Goal: Find specific page/section: Find specific page/section

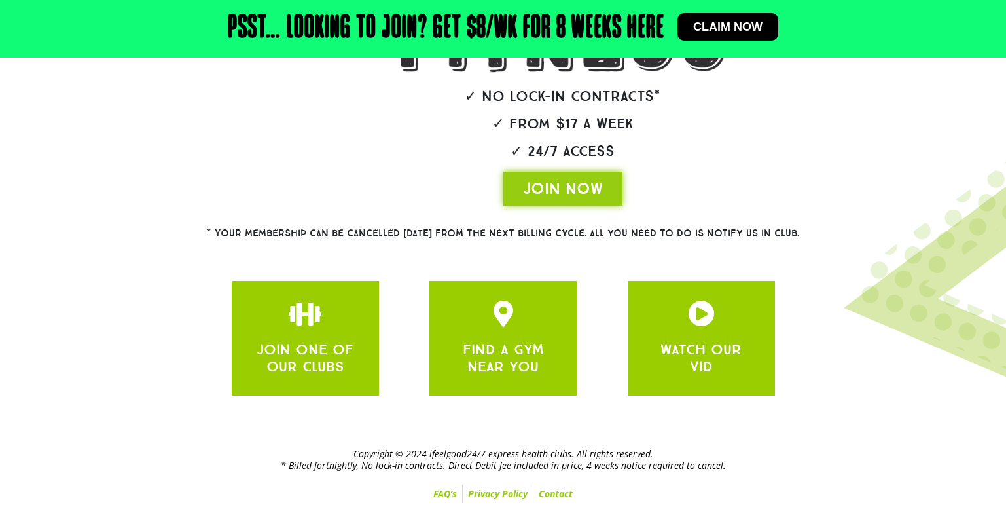
scroll to position [302, 0]
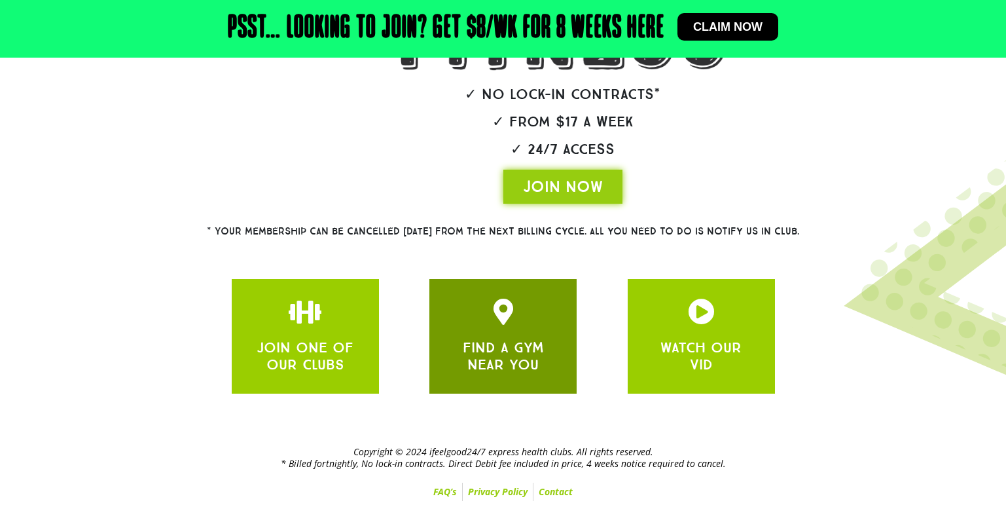
click at [440, 310] on div "FIND A GYM NEAR YOU" at bounding box center [502, 336] width 147 height 115
click at [488, 346] on link "FIND A GYM NEAR YOU" at bounding box center [503, 355] width 81 height 35
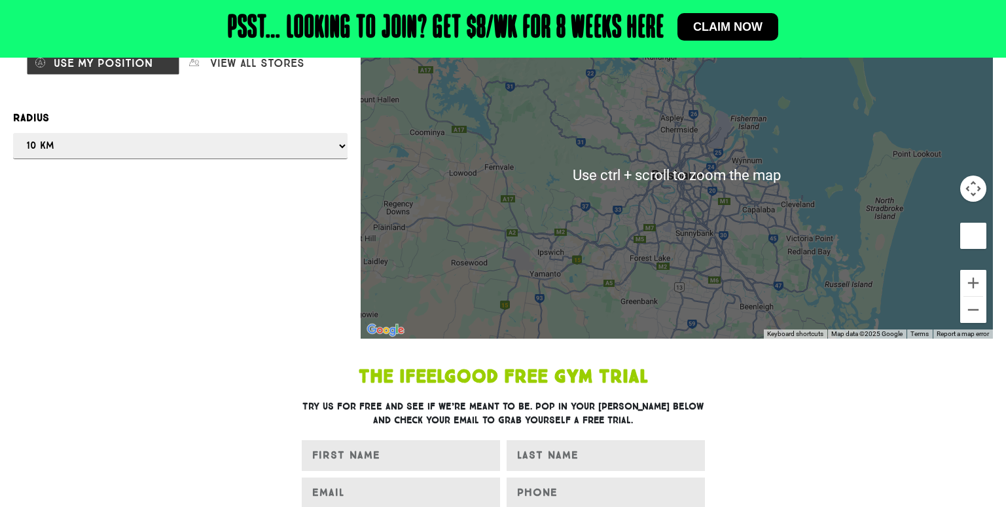
scroll to position [196, 0]
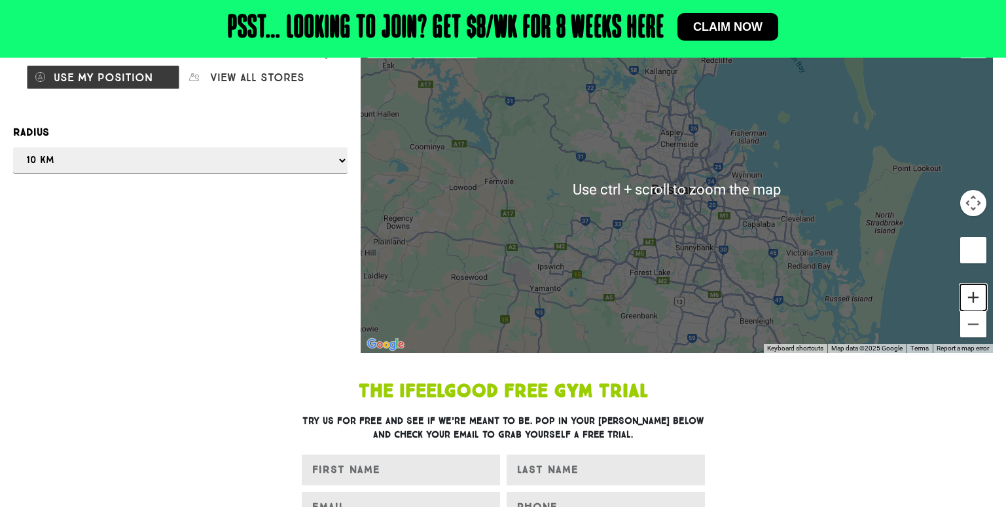
click at [981, 298] on button "Zoom in" at bounding box center [973, 297] width 26 height 26
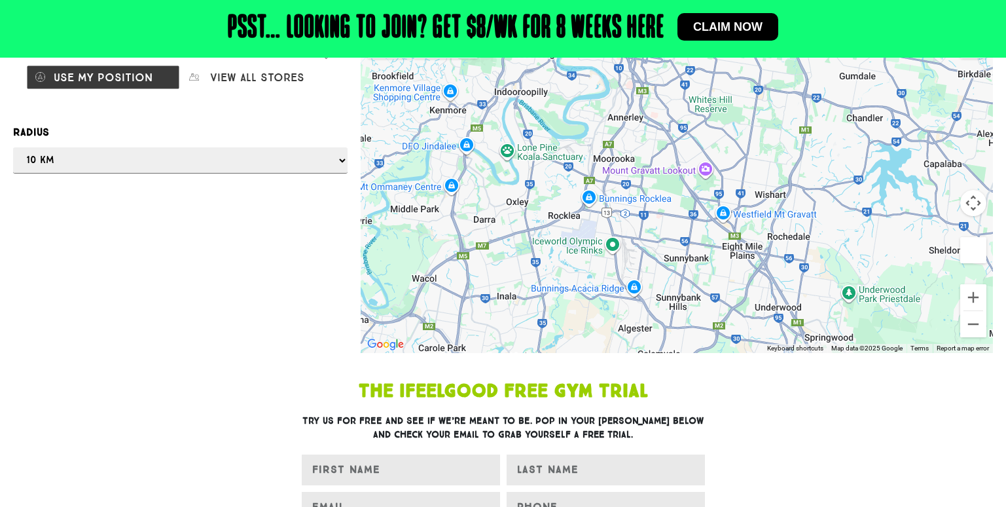
drag, startPoint x: 742, startPoint y: 253, endPoint x: 675, endPoint y: 77, distance: 188.3
click at [675, 77] on div at bounding box center [677, 189] width 632 height 327
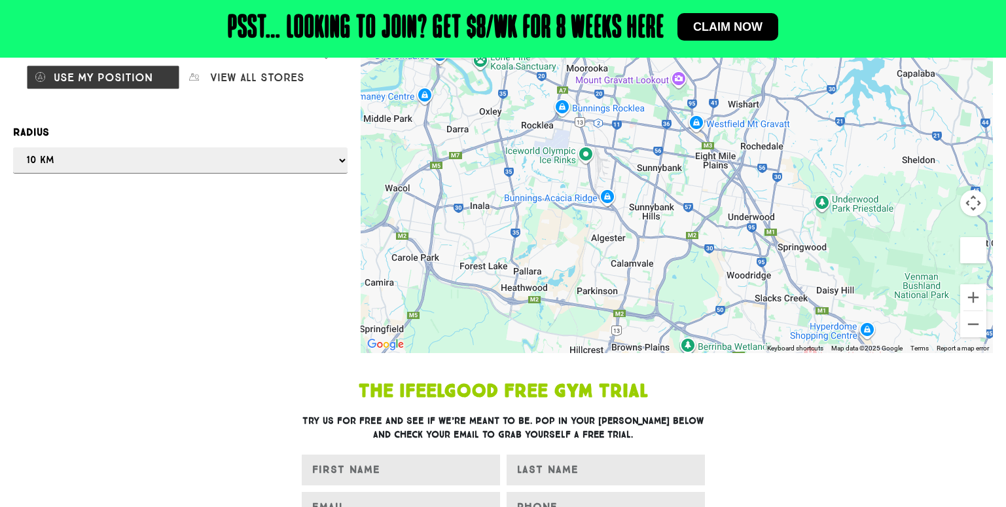
drag, startPoint x: 715, startPoint y: 175, endPoint x: 688, endPoint y: 79, distance: 99.3
click at [688, 79] on div at bounding box center [677, 189] width 632 height 327
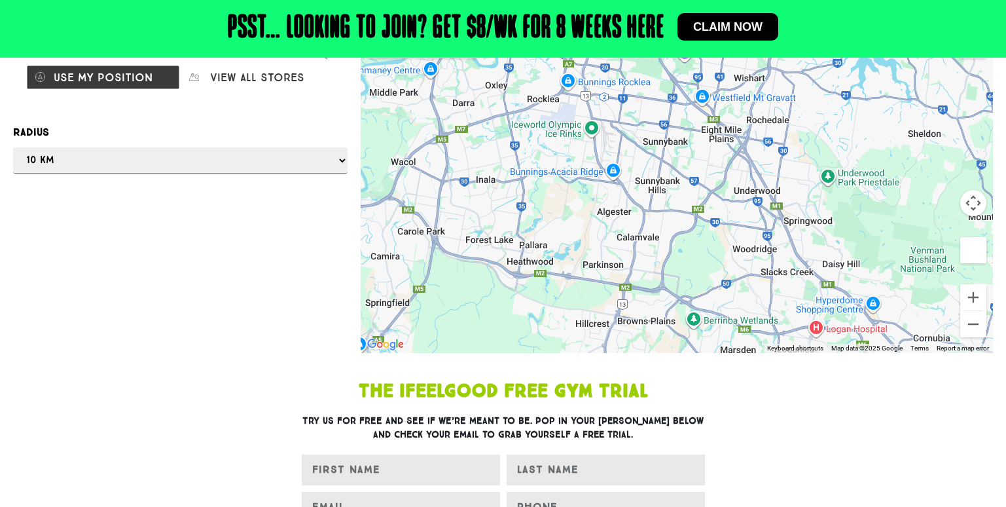
drag, startPoint x: 778, startPoint y: 244, endPoint x: 786, endPoint y: 183, distance: 62.0
click at [786, 183] on div at bounding box center [677, 189] width 632 height 327
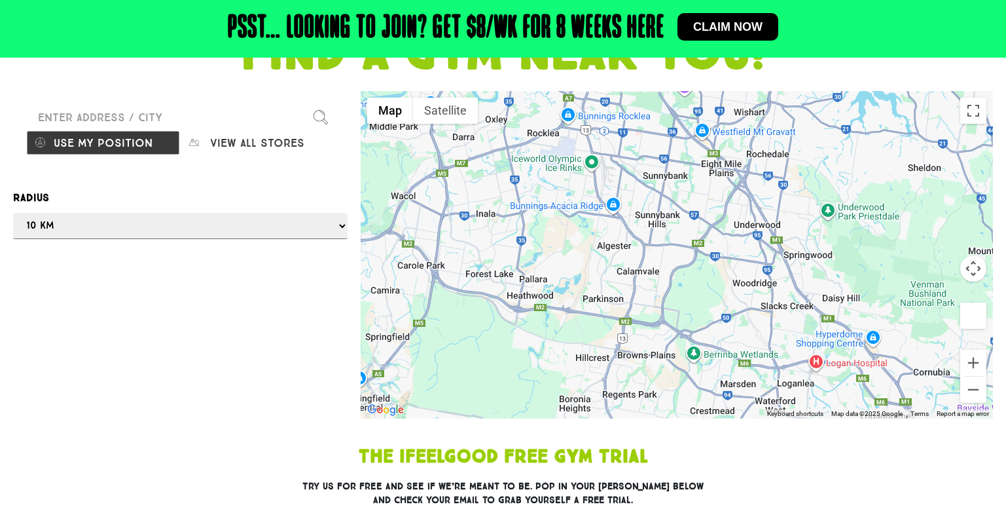
scroll to position [65, 0]
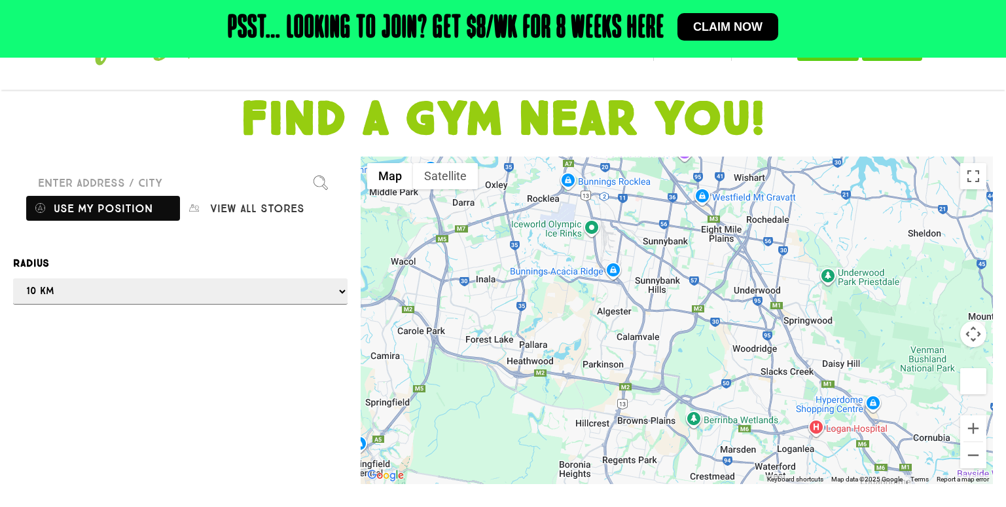
click at [118, 204] on button "Use my position" at bounding box center [103, 208] width 154 height 25
click at [632, 338] on div at bounding box center [503, 253] width 1006 height 507
drag, startPoint x: 499, startPoint y: 276, endPoint x: 579, endPoint y: 304, distance: 84.7
click at [579, 304] on div at bounding box center [503, 253] width 1006 height 507
drag, startPoint x: 642, startPoint y: 340, endPoint x: 569, endPoint y: 288, distance: 89.2
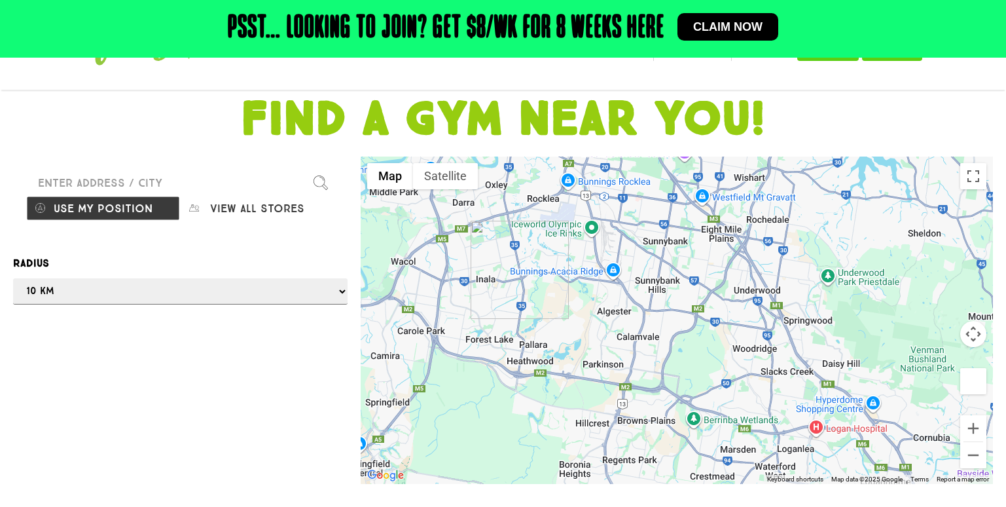
click at [569, 288] on div at bounding box center [503, 253] width 1006 height 507
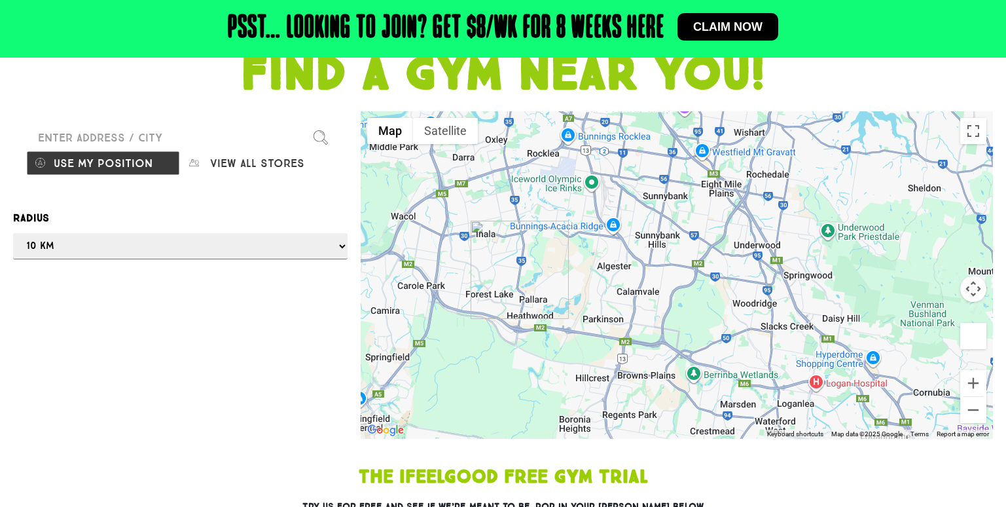
scroll to position [131, 0]
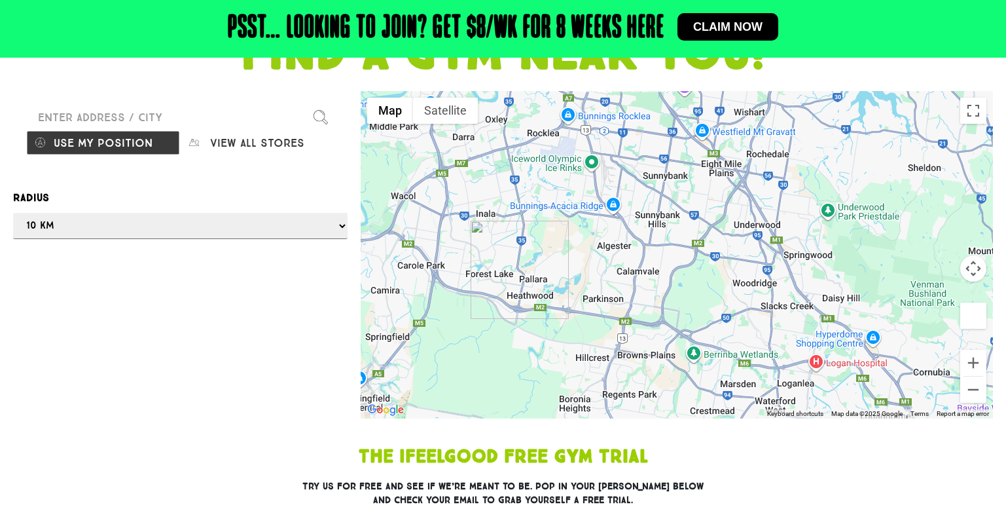
click at [157, 226] on div at bounding box center [503, 253] width 1006 height 507
click at [345, 227] on div at bounding box center [503, 253] width 1006 height 507
click at [302, 147] on div at bounding box center [503, 253] width 1006 height 507
click at [321, 120] on div at bounding box center [503, 253] width 1006 height 507
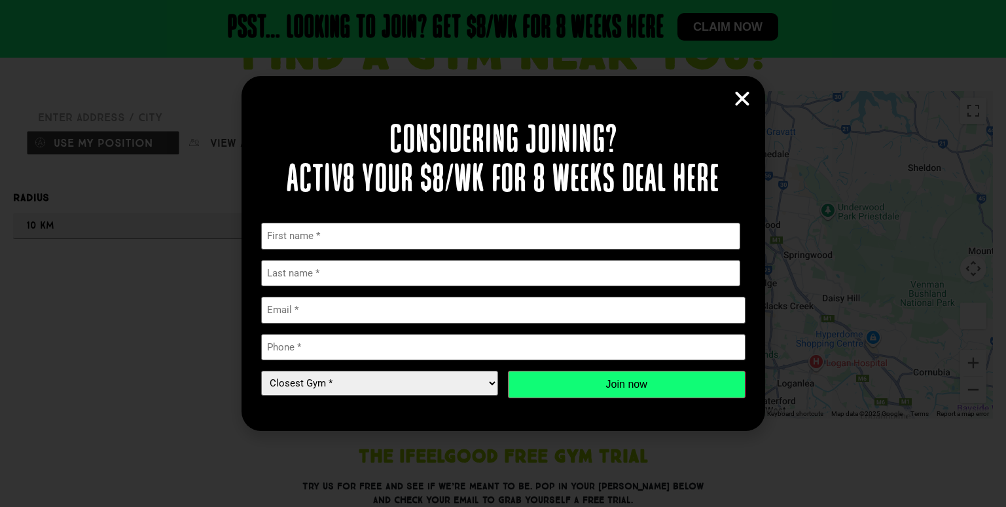
click at [729, 98] on div "Considering joining? Activ8 your $8/wk for 8 weeks deal here " * " indicates re…" at bounding box center [504, 253] width 524 height 355
click at [740, 99] on icon "Close" at bounding box center [742, 99] width 20 height 20
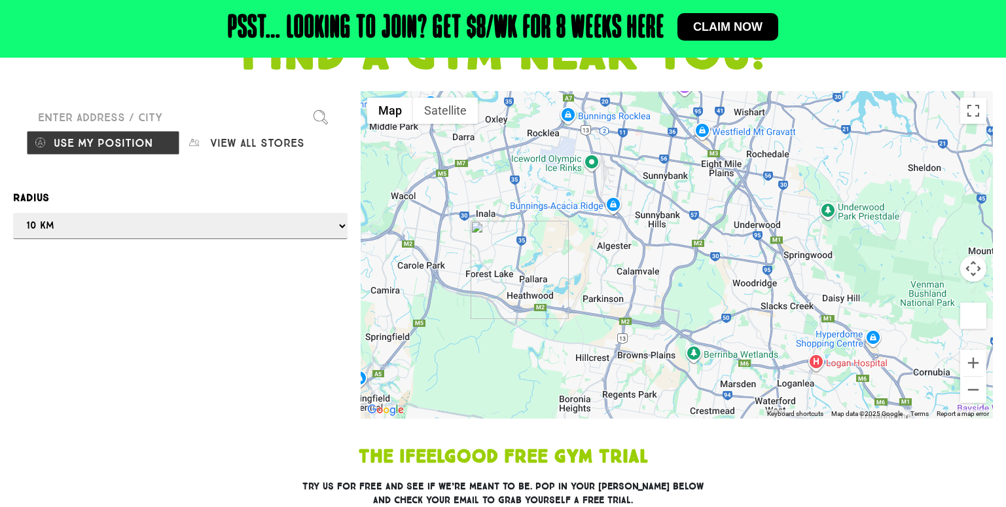
click at [204, 115] on div at bounding box center [503, 253] width 1006 height 507
click at [113, 117] on div at bounding box center [503, 253] width 1006 height 507
click at [116, 147] on div at bounding box center [503, 253] width 1006 height 507
click at [103, 119] on div at bounding box center [503, 253] width 1006 height 507
drag, startPoint x: 102, startPoint y: 117, endPoint x: 79, endPoint y: 79, distance: 44.1
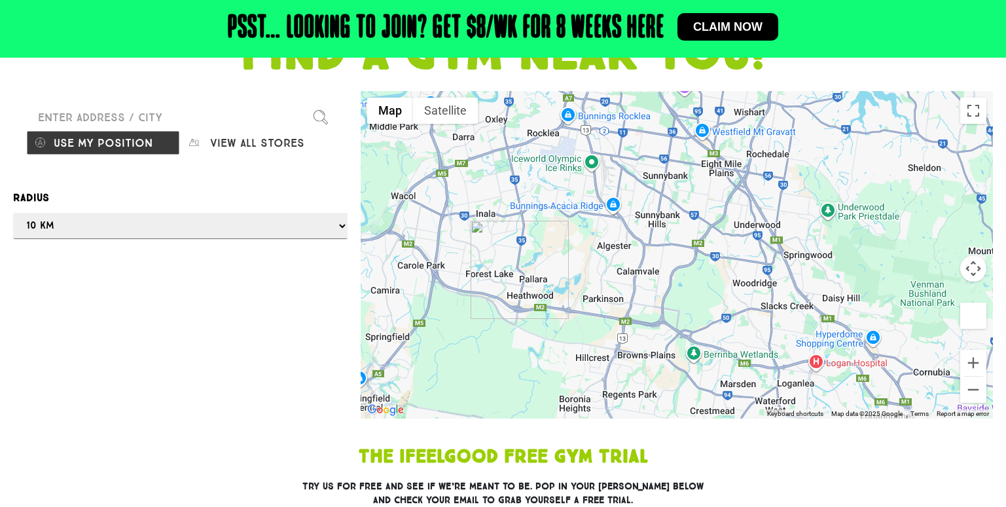
click at [79, 79] on div at bounding box center [503, 253] width 1006 height 507
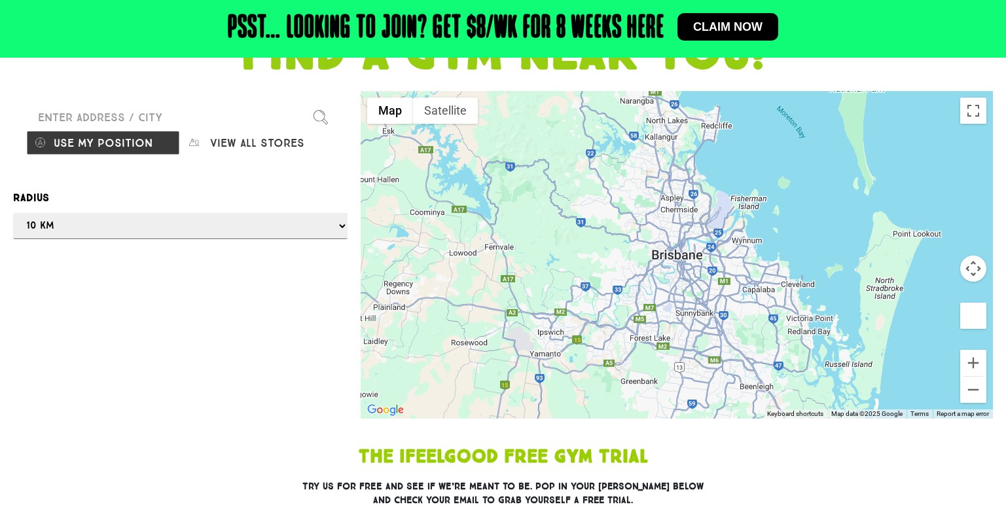
click at [159, 119] on input "Please enter a valid address" at bounding box center [180, 117] width 308 height 26
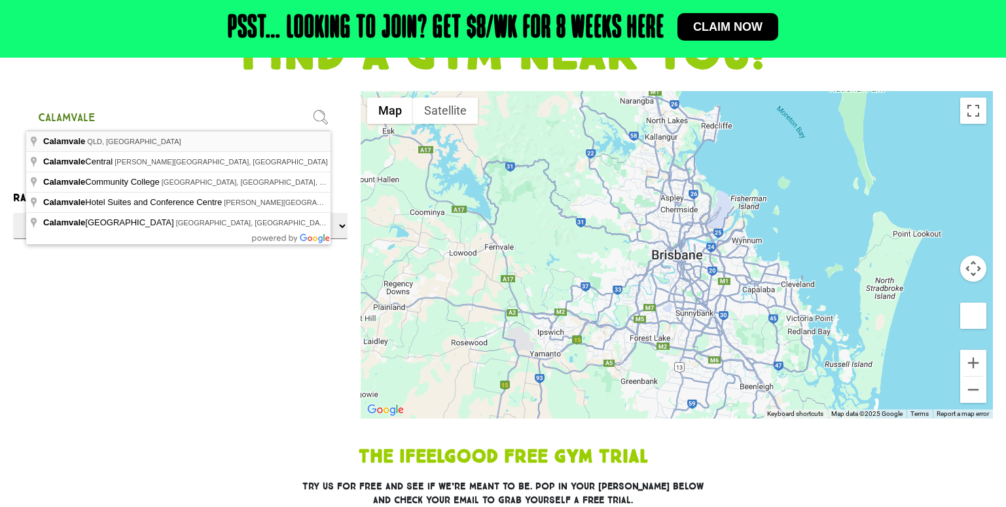
type input "Calamvale QLD, [GEOGRAPHIC_DATA]"
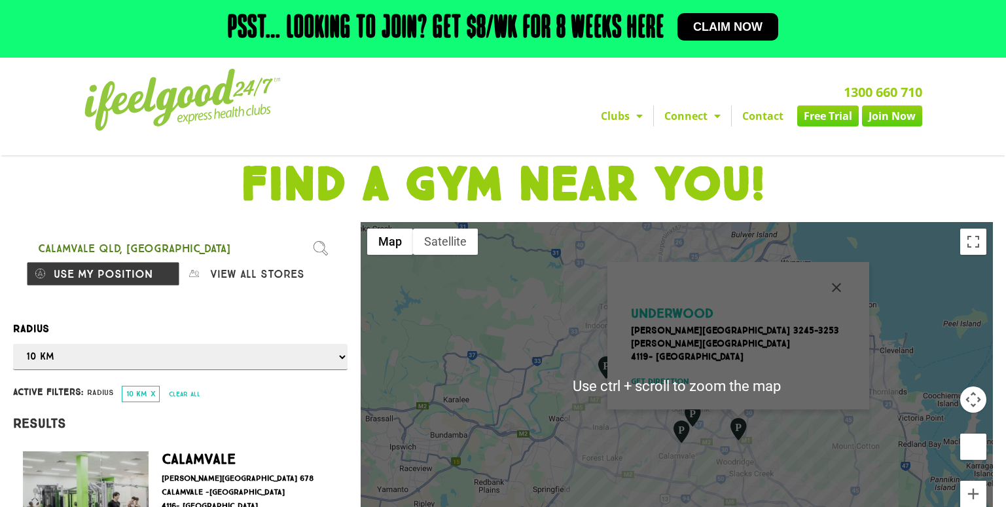
scroll to position [131, 0]
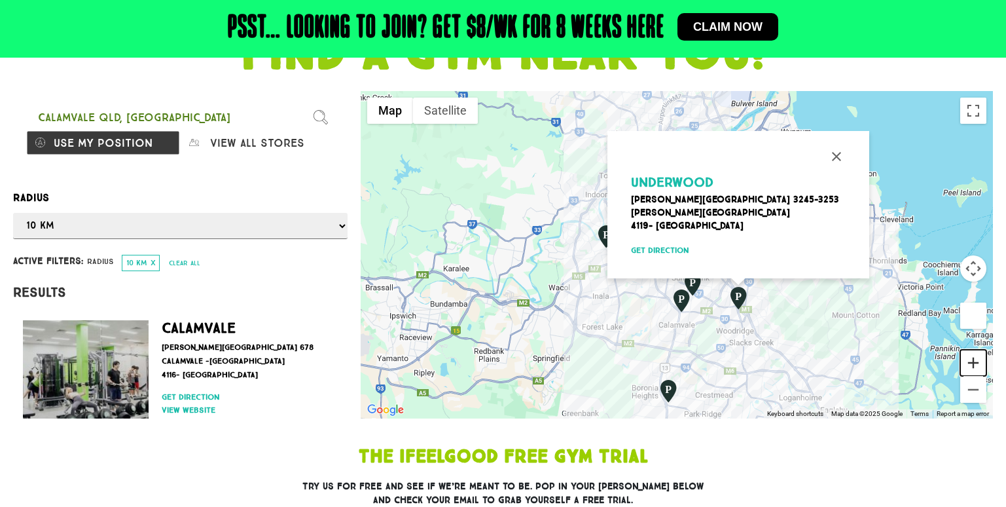
click at [972, 357] on button "Zoom in" at bounding box center [973, 363] width 26 height 26
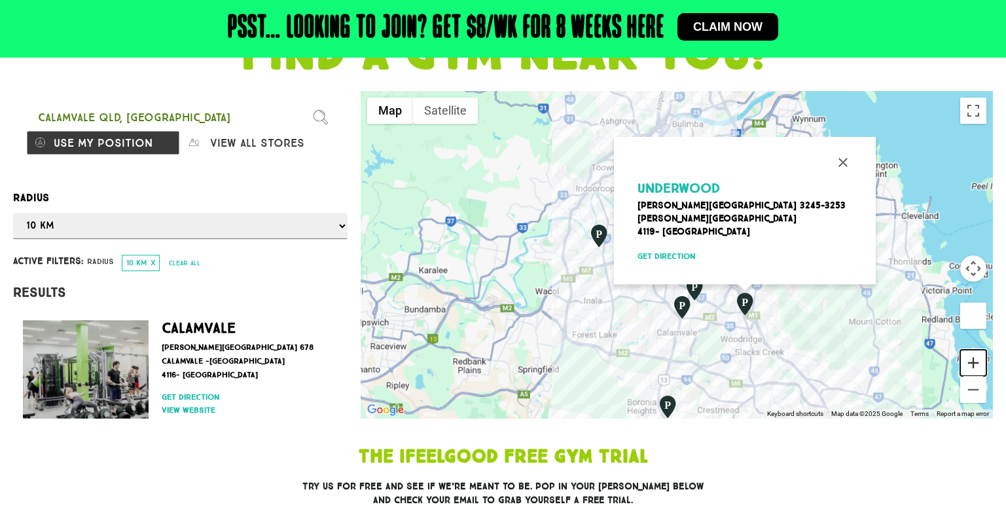
click at [972, 357] on button "Zoom in" at bounding box center [973, 363] width 26 height 26
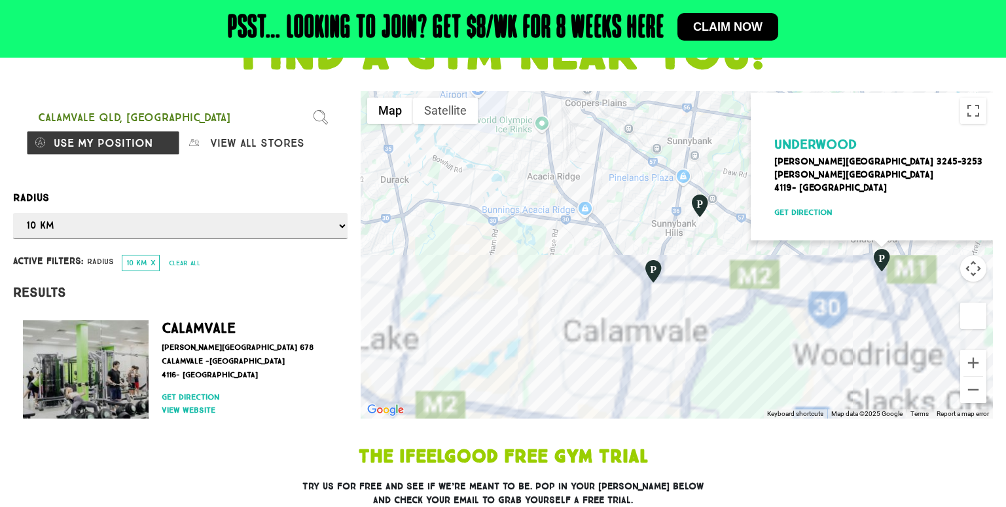
drag, startPoint x: 723, startPoint y: 315, endPoint x: 680, endPoint y: 89, distance: 229.9
click at [680, 89] on div "FIND A GYM NEAR YOU! Find our stores [GEOGRAPHIC_DATA], [GEOGRAPHIC_DATA] Pleas…" at bounding box center [503, 224] width 1006 height 401
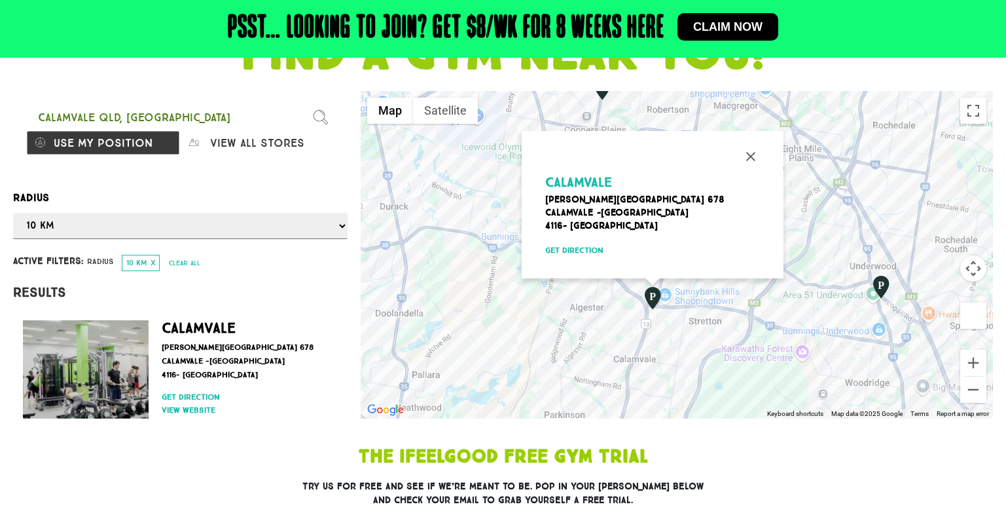
click at [657, 293] on img "Calamvale" at bounding box center [652, 297] width 22 height 25
click at [653, 293] on img "Calamvale" at bounding box center [652, 297] width 22 height 25
click at [581, 175] on span "Calamvale" at bounding box center [578, 182] width 67 height 16
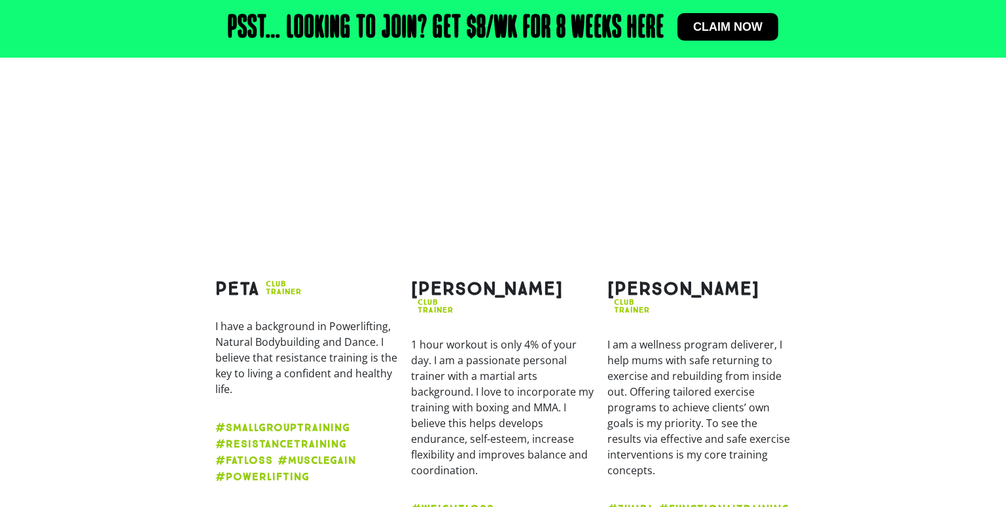
scroll to position [1964, 0]
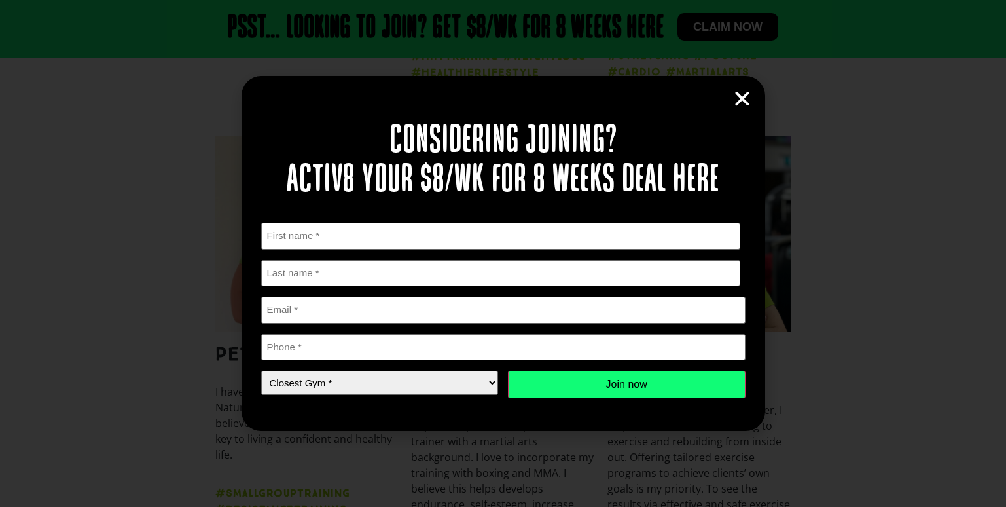
click at [740, 94] on icon "Close" at bounding box center [742, 99] width 20 height 20
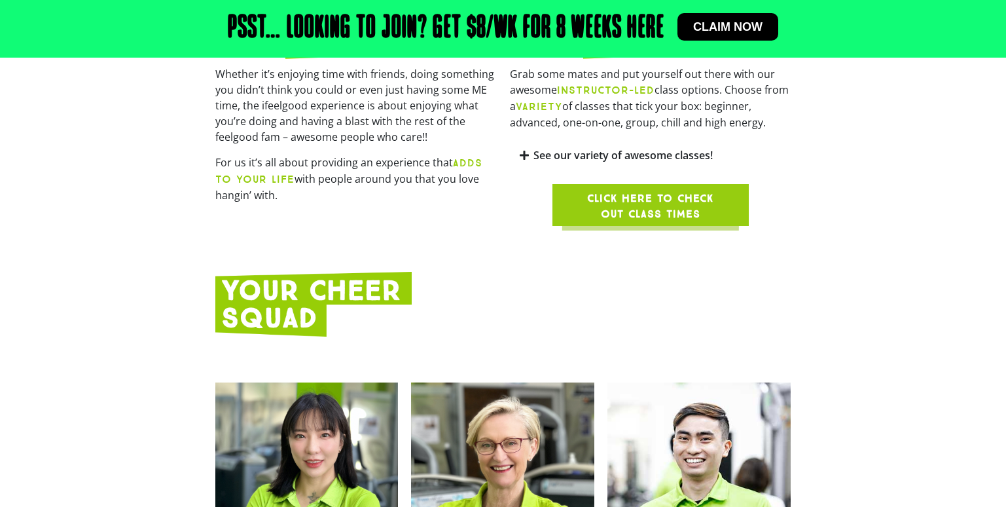
scroll to position [1244, 0]
